Goal: Information Seeking & Learning: Learn about a topic

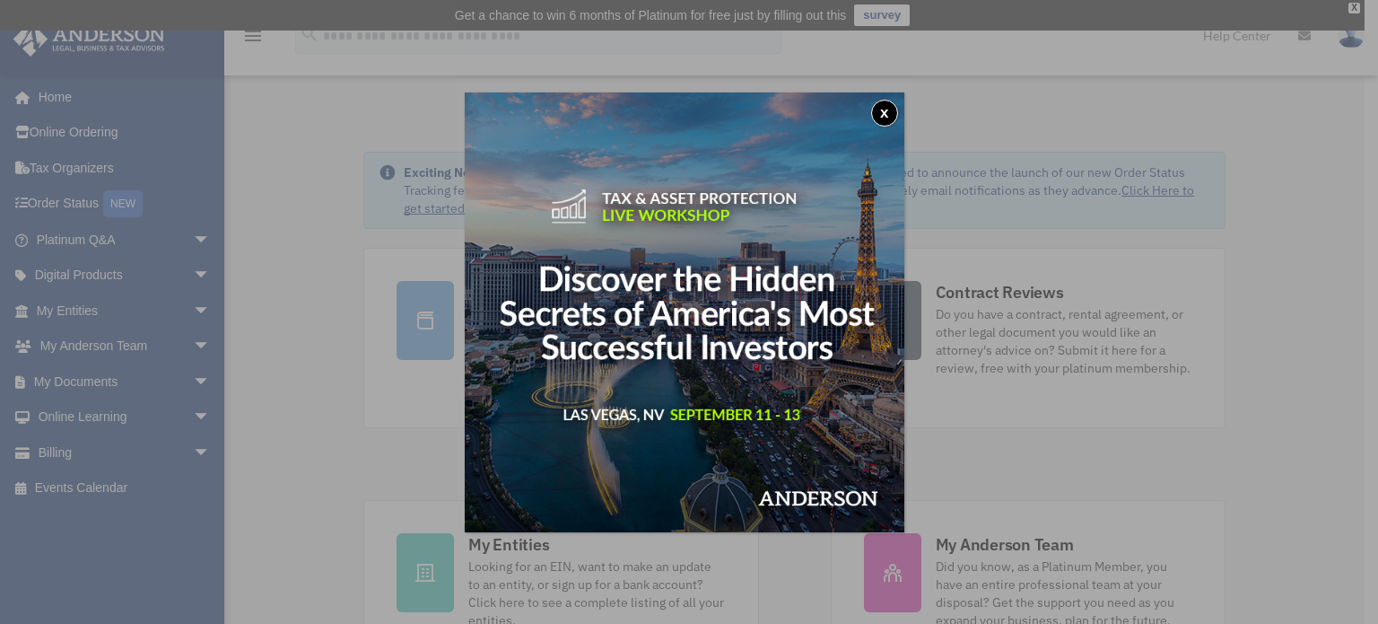
click at [882, 112] on button "x" at bounding box center [884, 113] width 27 height 27
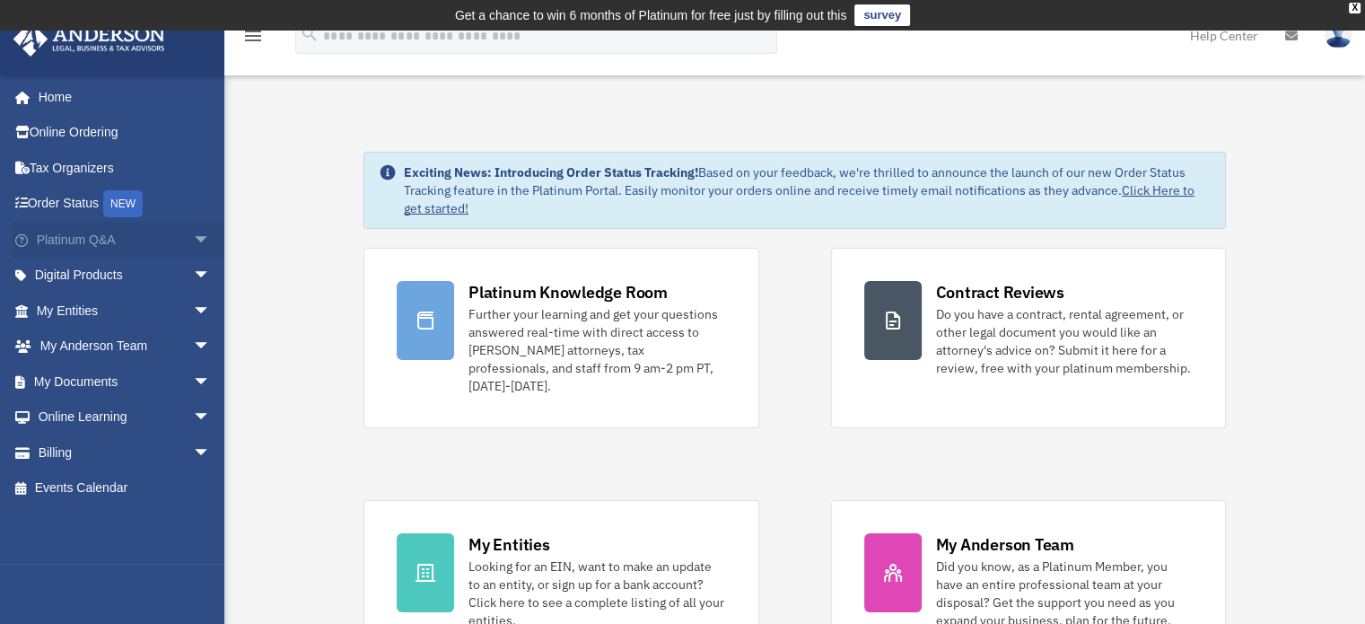
click at [83, 240] on link "Platinum Q&A arrow_drop_down" at bounding box center [125, 240] width 225 height 36
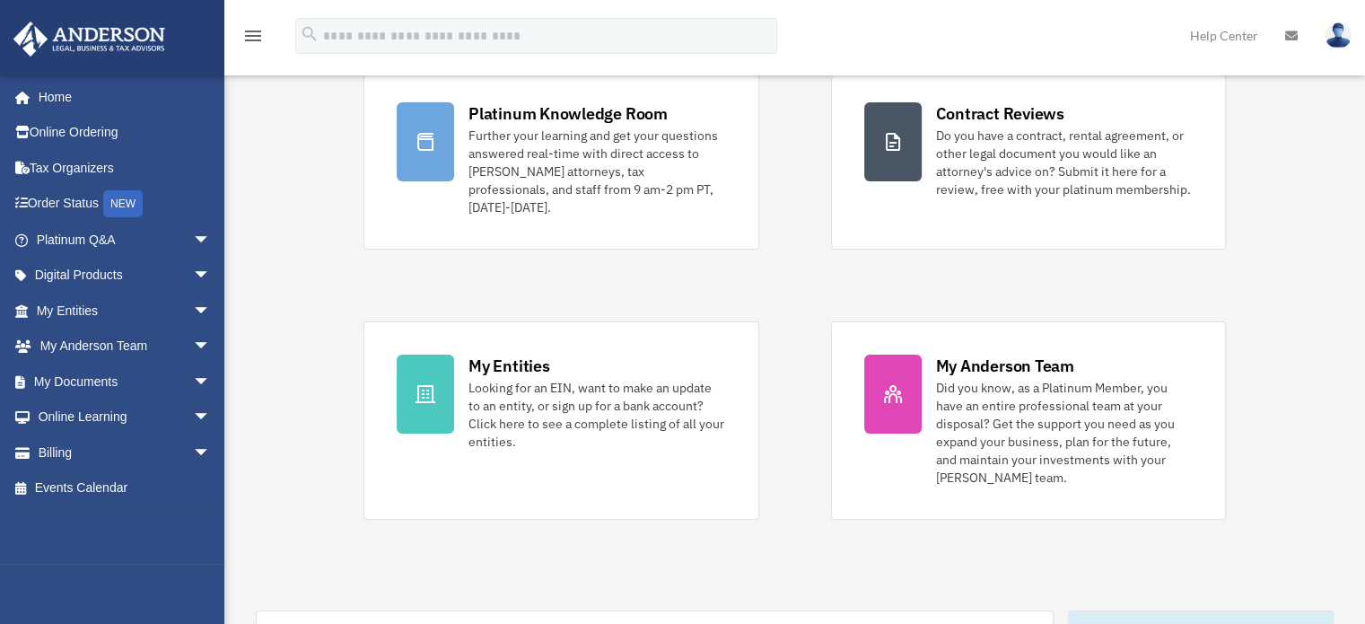
scroll to position [179, 0]
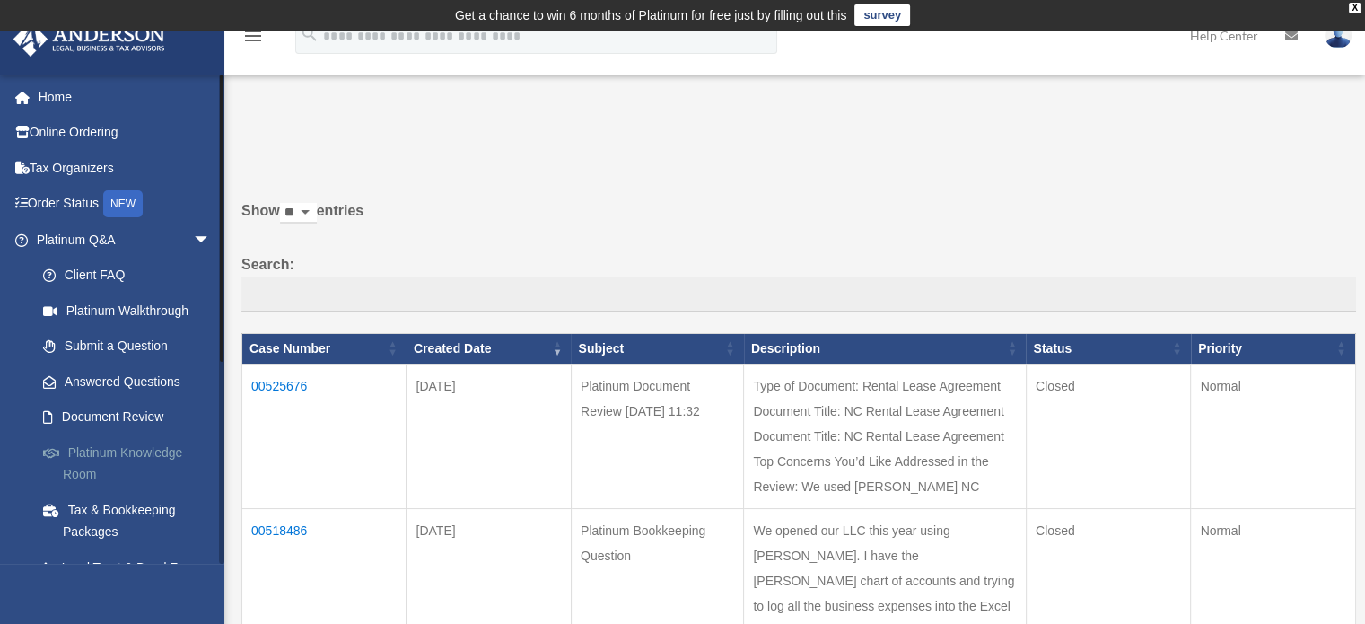
click at [88, 459] on link "Platinum Knowledge Room" at bounding box center [131, 462] width 213 height 57
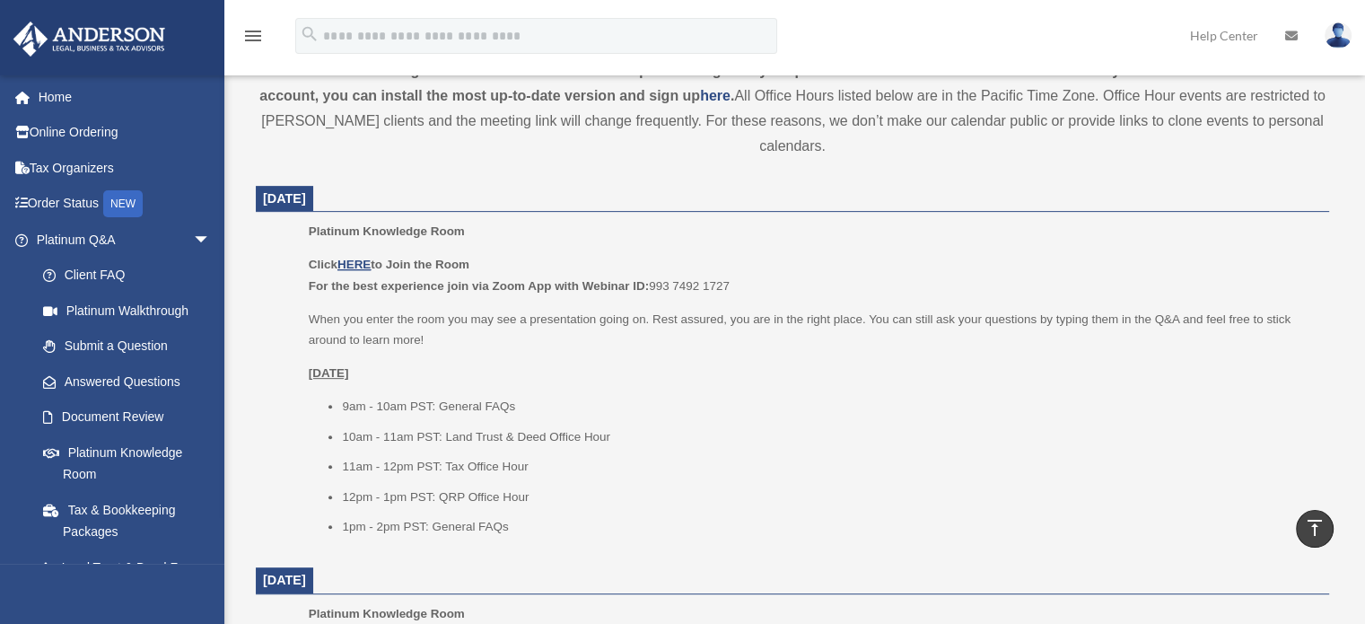
scroll to position [747, 0]
